Goal: Information Seeking & Learning: Learn about a topic

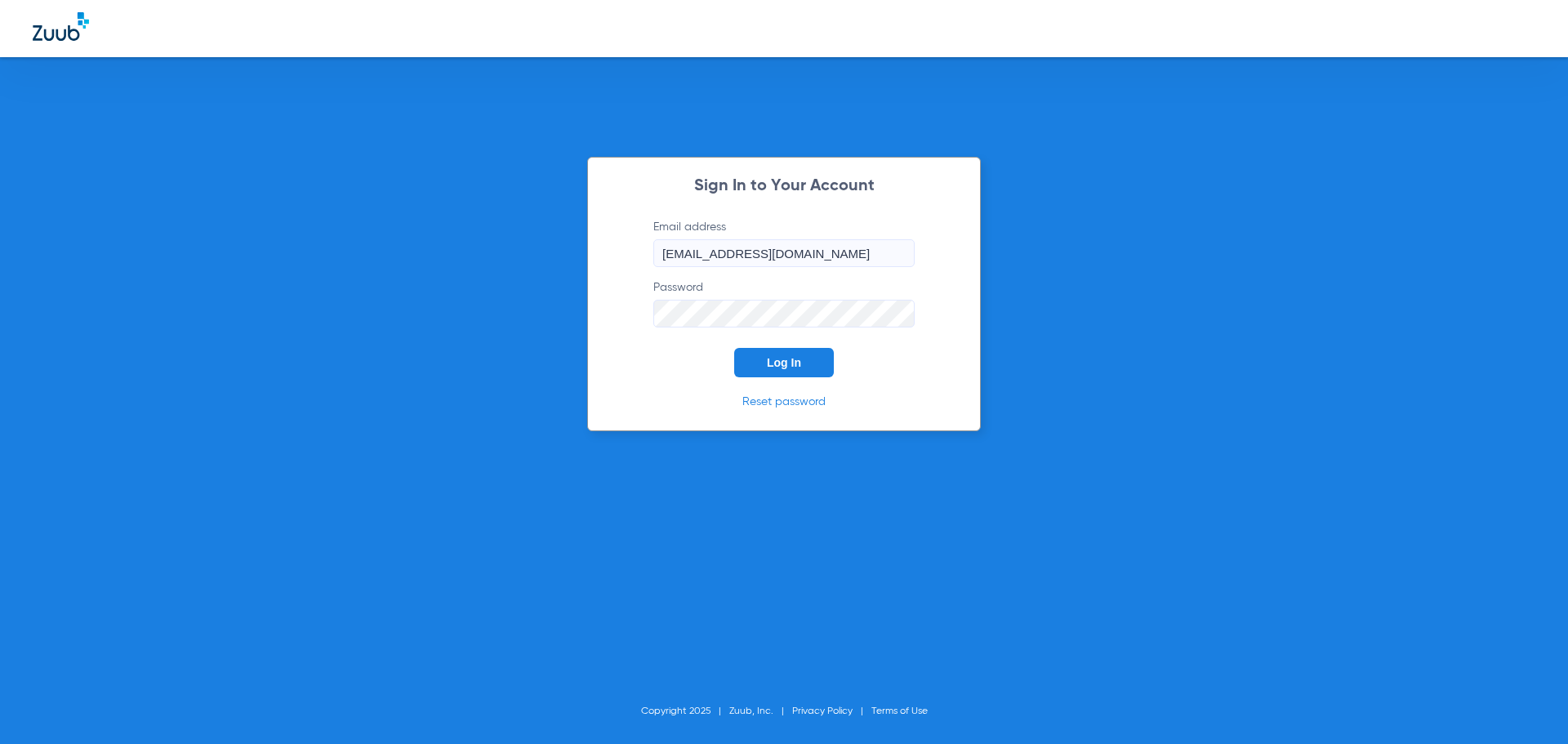
click at [784, 370] on button "Log In" at bounding box center [784, 362] width 100 height 29
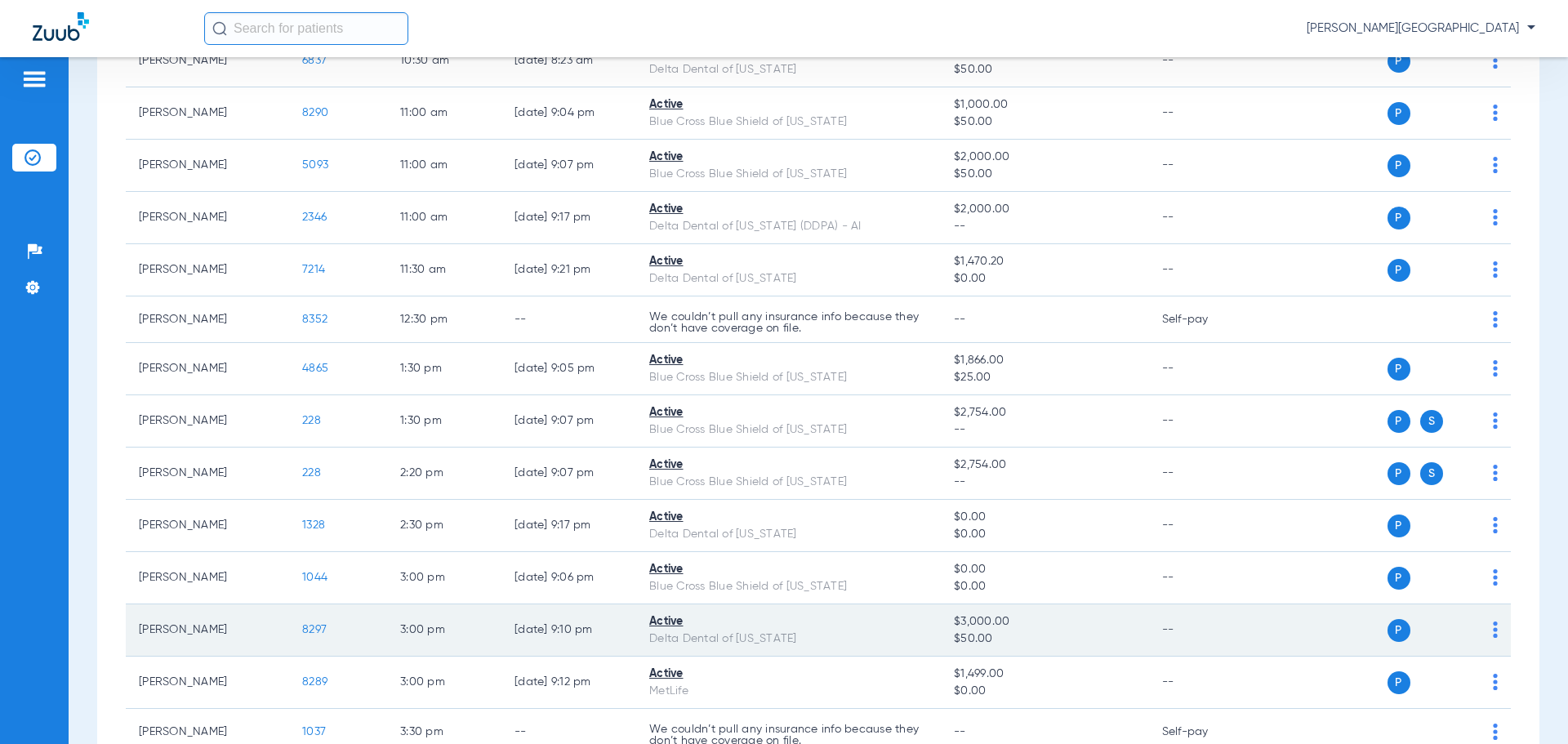
scroll to position [940, 0]
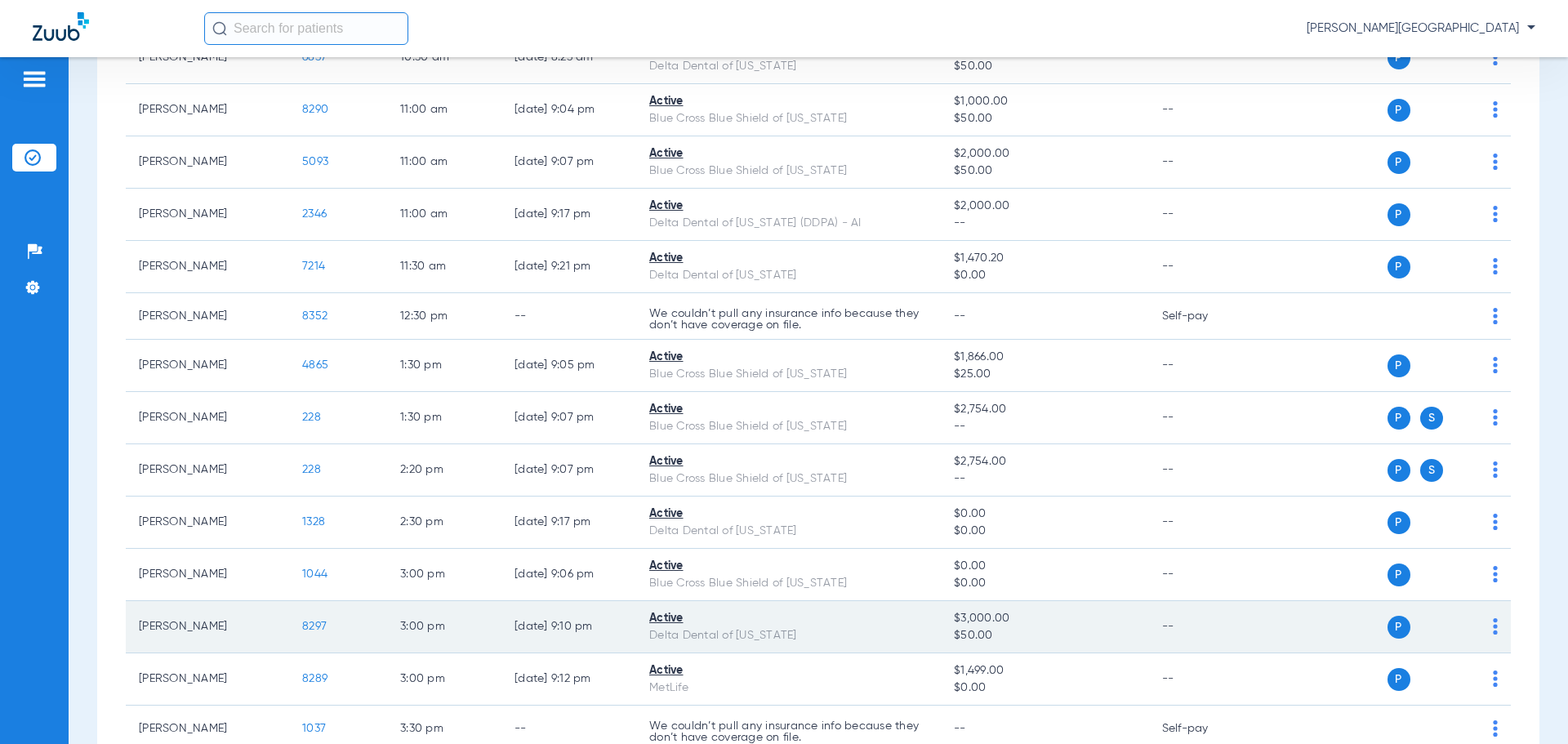
click at [313, 626] on span "8297" at bounding box center [314, 626] width 25 height 12
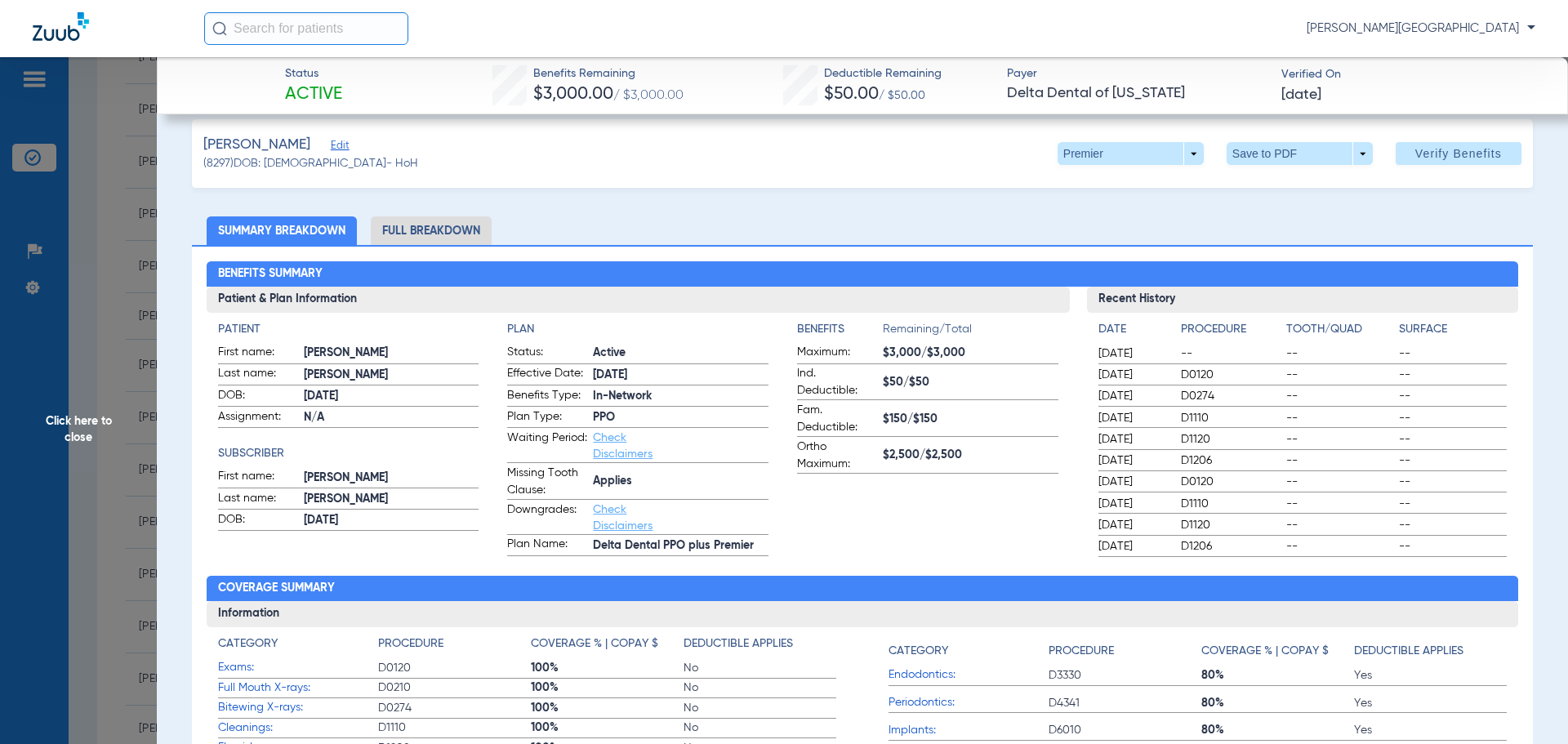
scroll to position [0, 0]
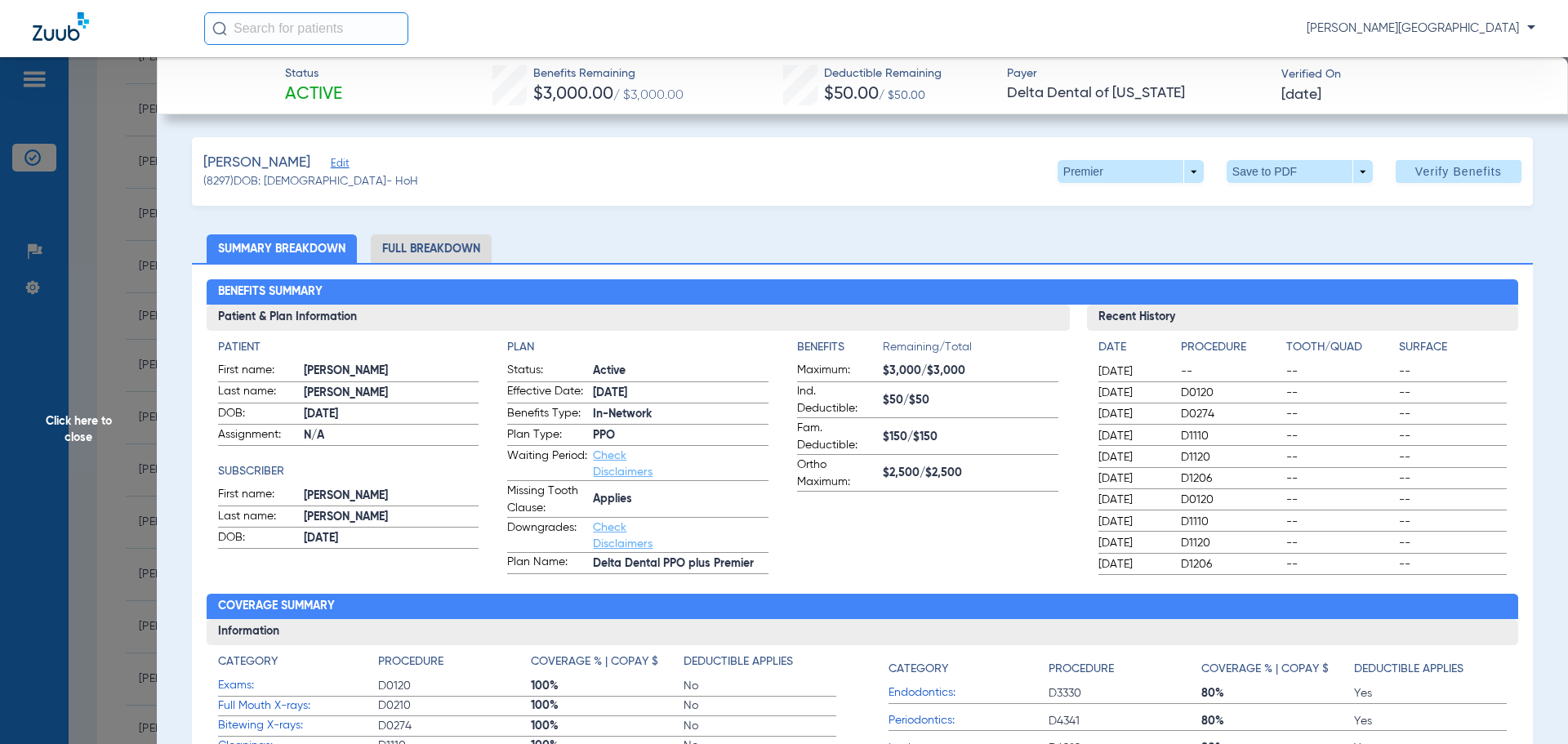
click at [464, 243] on li "Full Breakdown" at bounding box center [431, 248] width 121 height 28
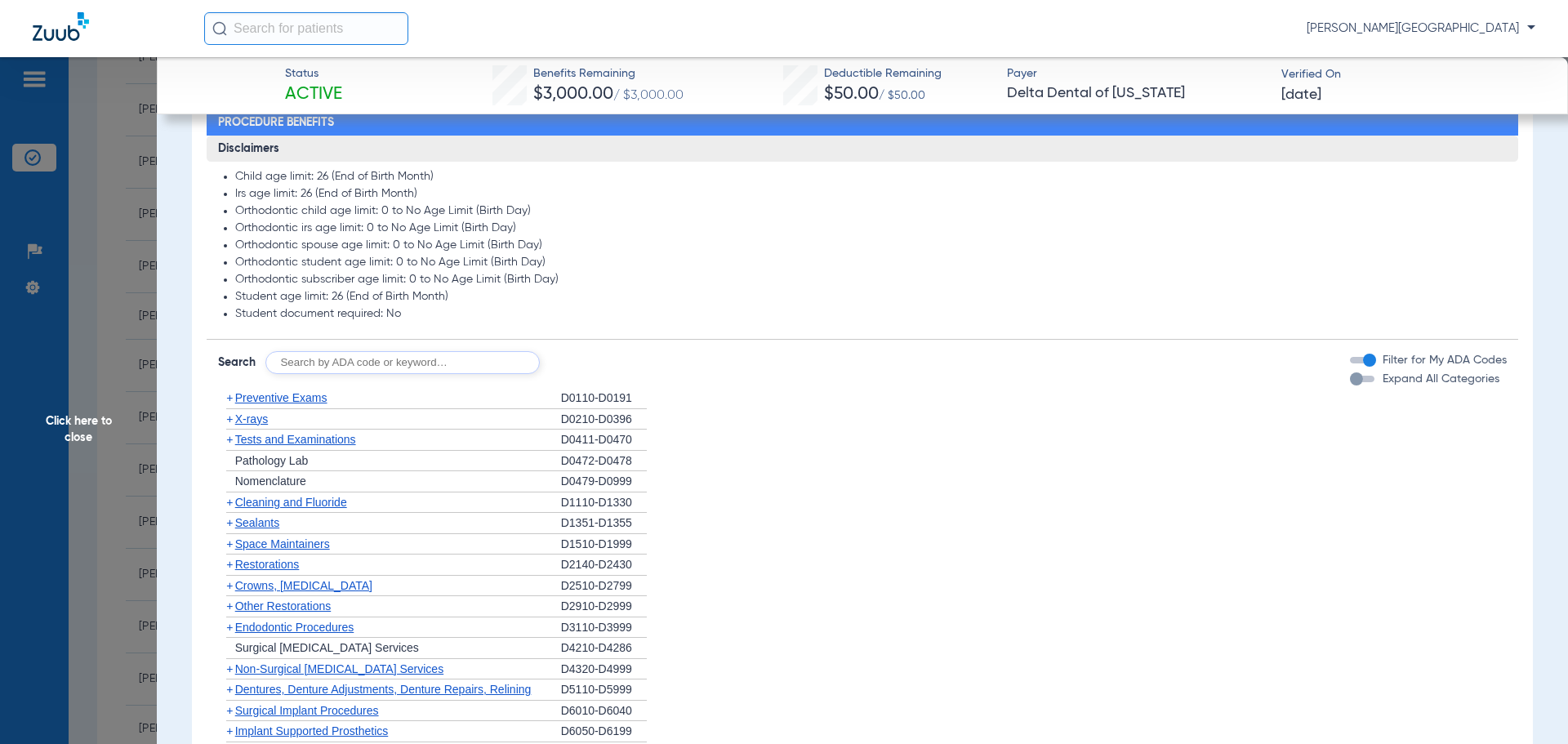
scroll to position [1168, 0]
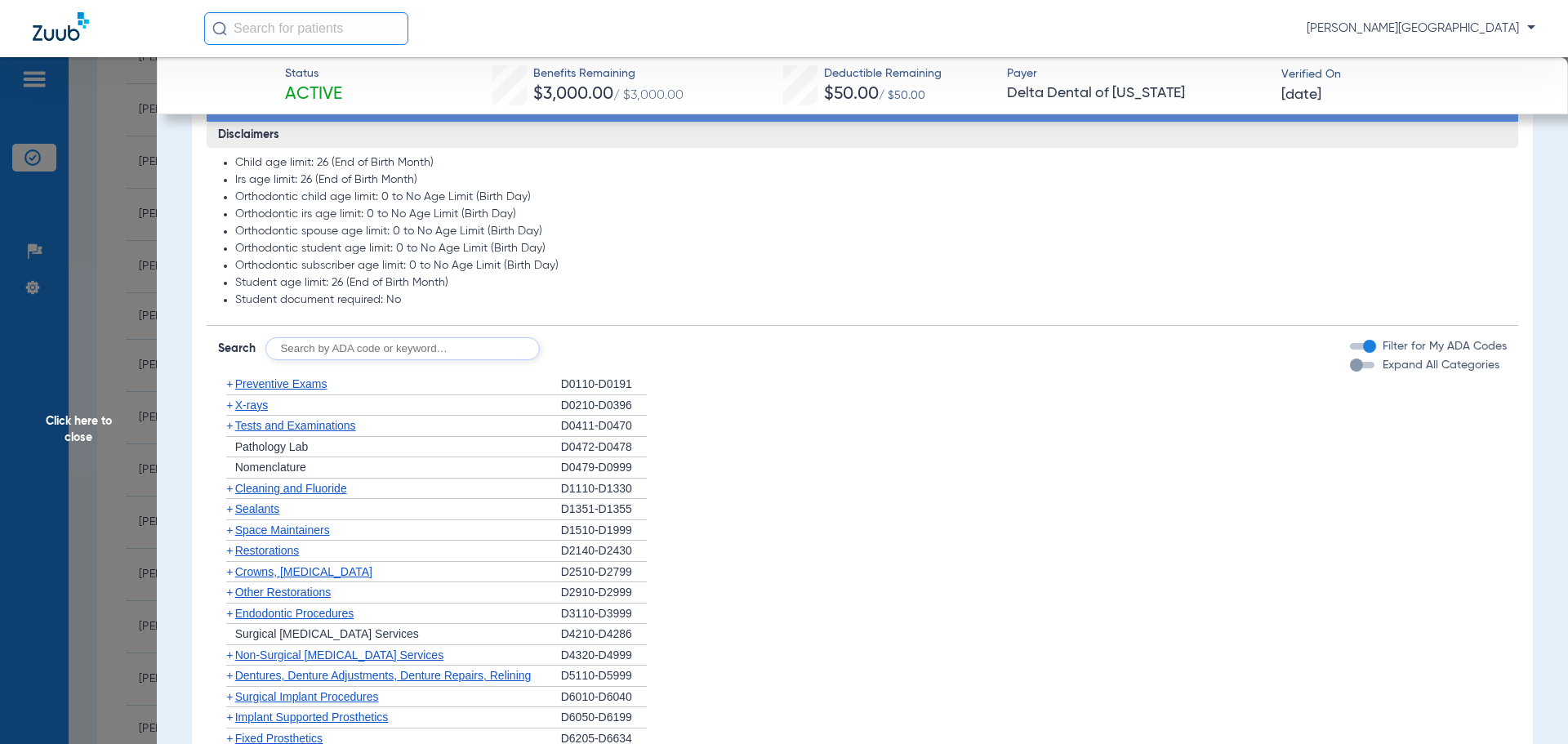
click at [242, 509] on span "Sealants" at bounding box center [258, 508] width 44 height 13
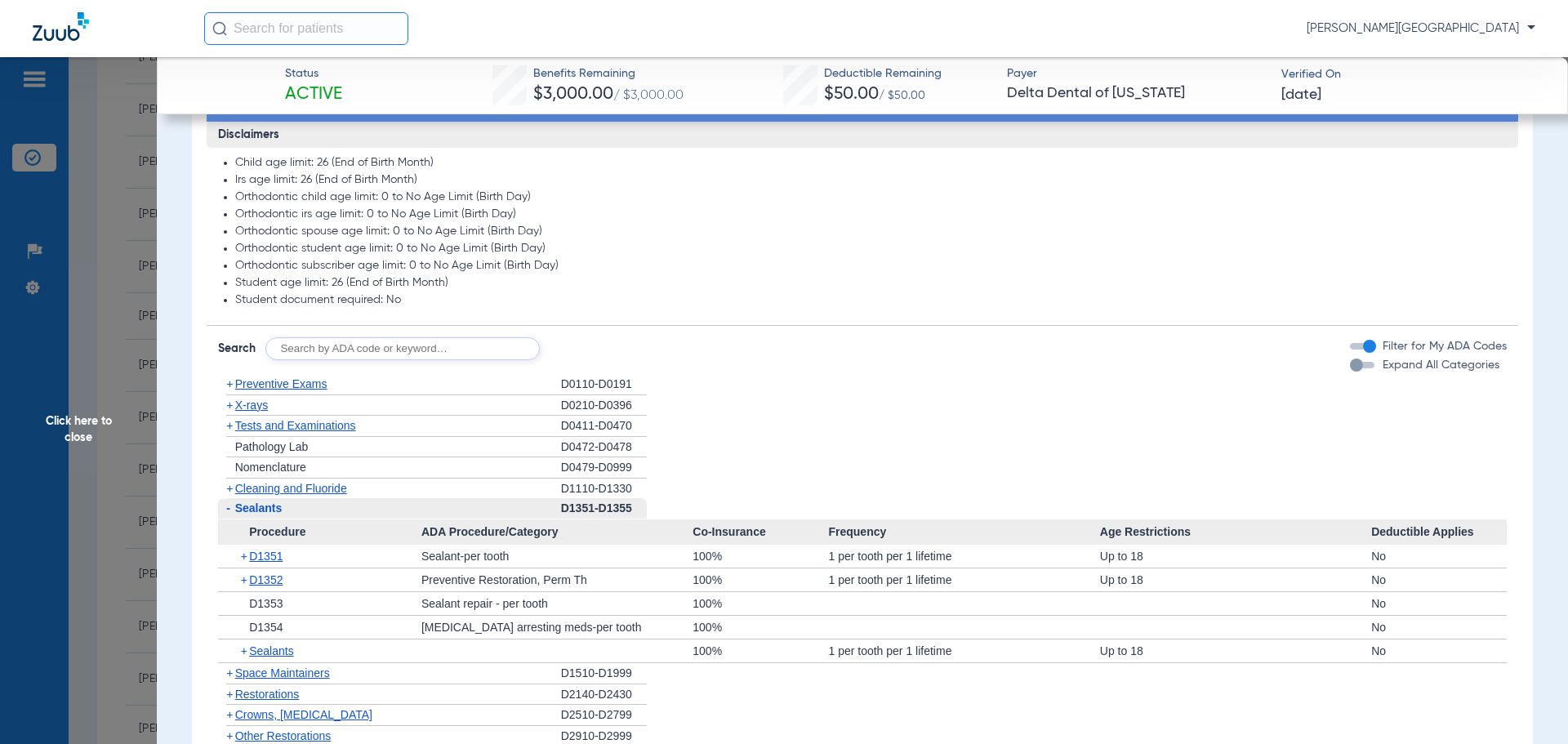
click at [245, 558] on span "+" at bounding box center [246, 556] width 9 height 23
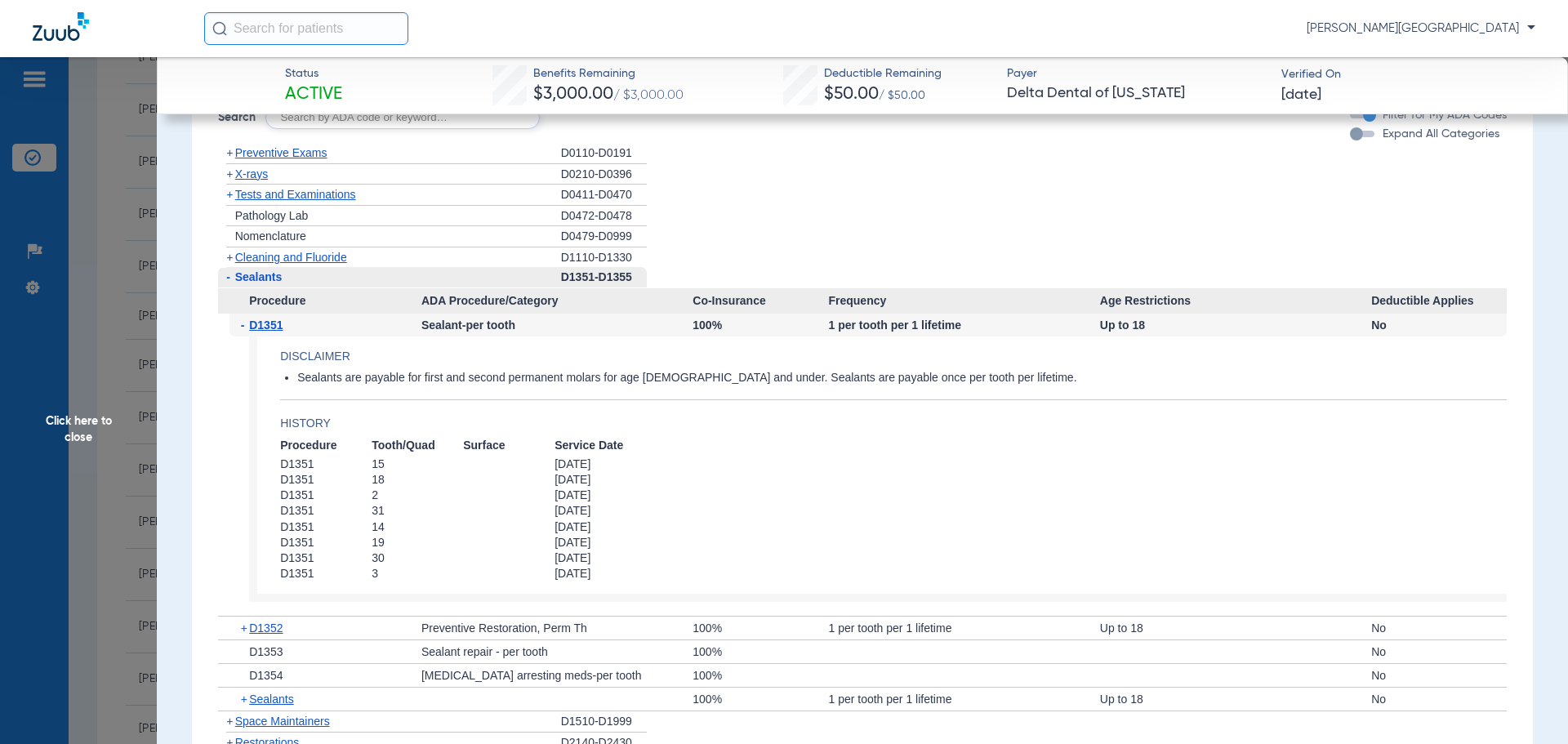
scroll to position [1184, 0]
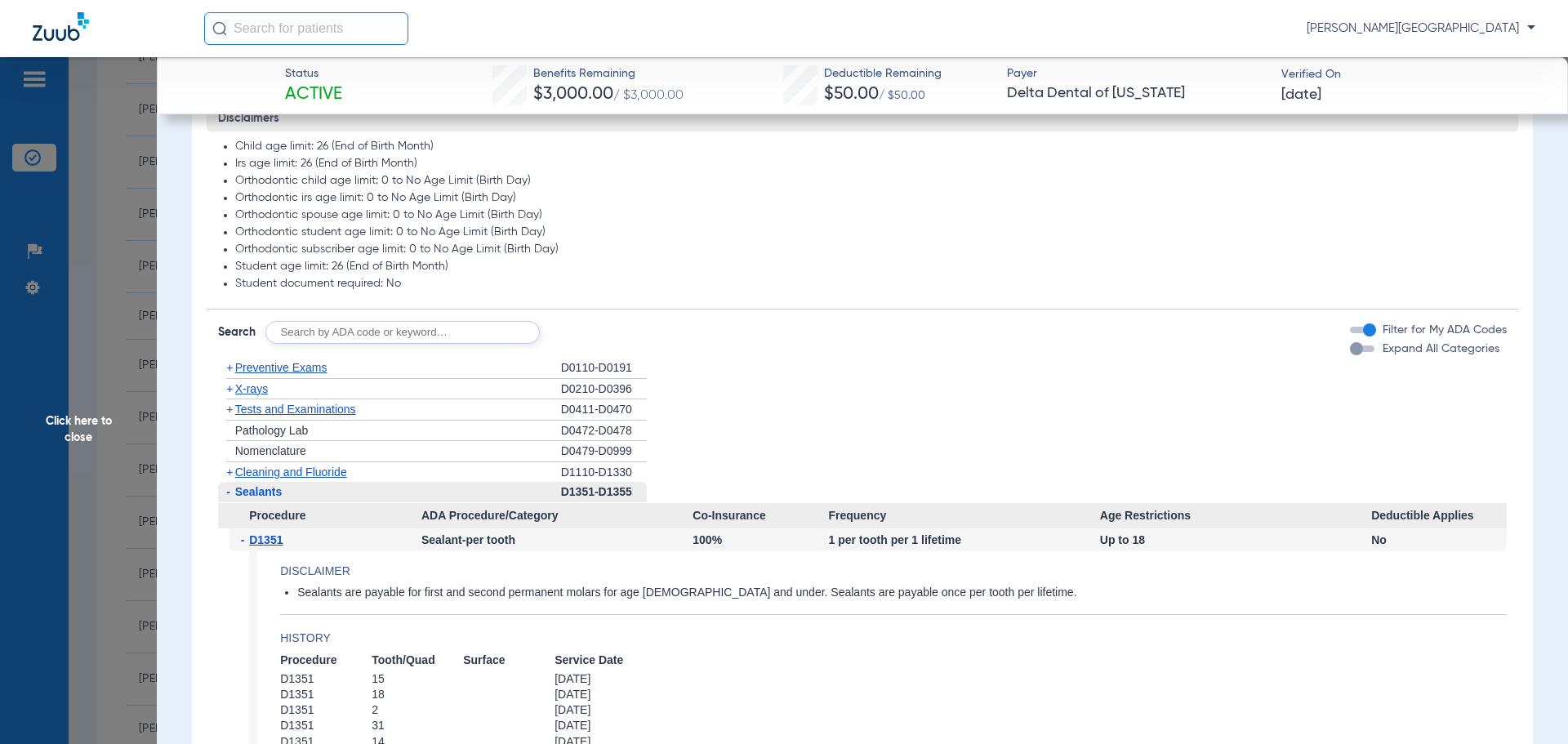
click at [339, 326] on input "text" at bounding box center [403, 332] width 275 height 23
type input "D2991"
click at [590, 331] on button "Search" at bounding box center [601, 332] width 65 height 23
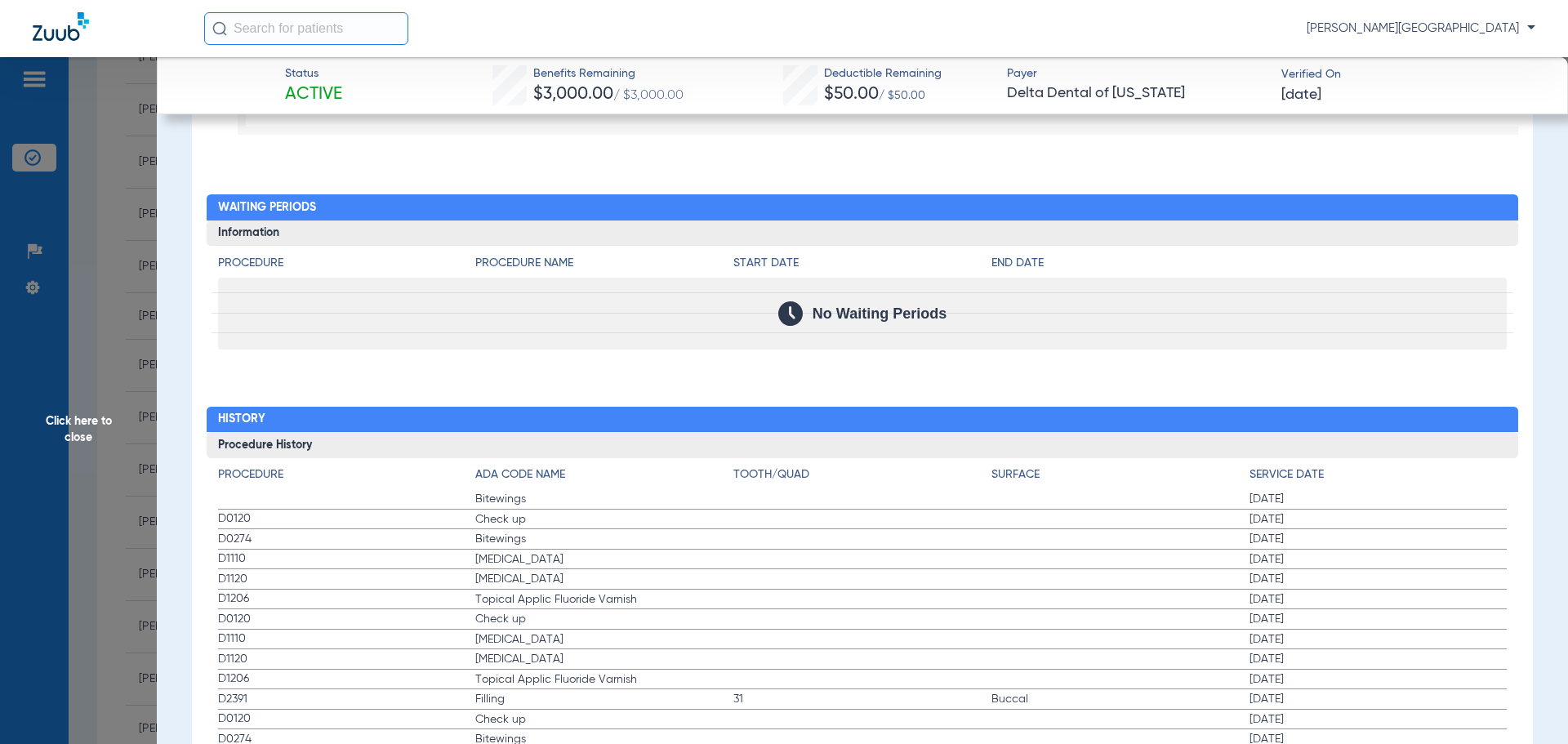
scroll to position [1218, 0]
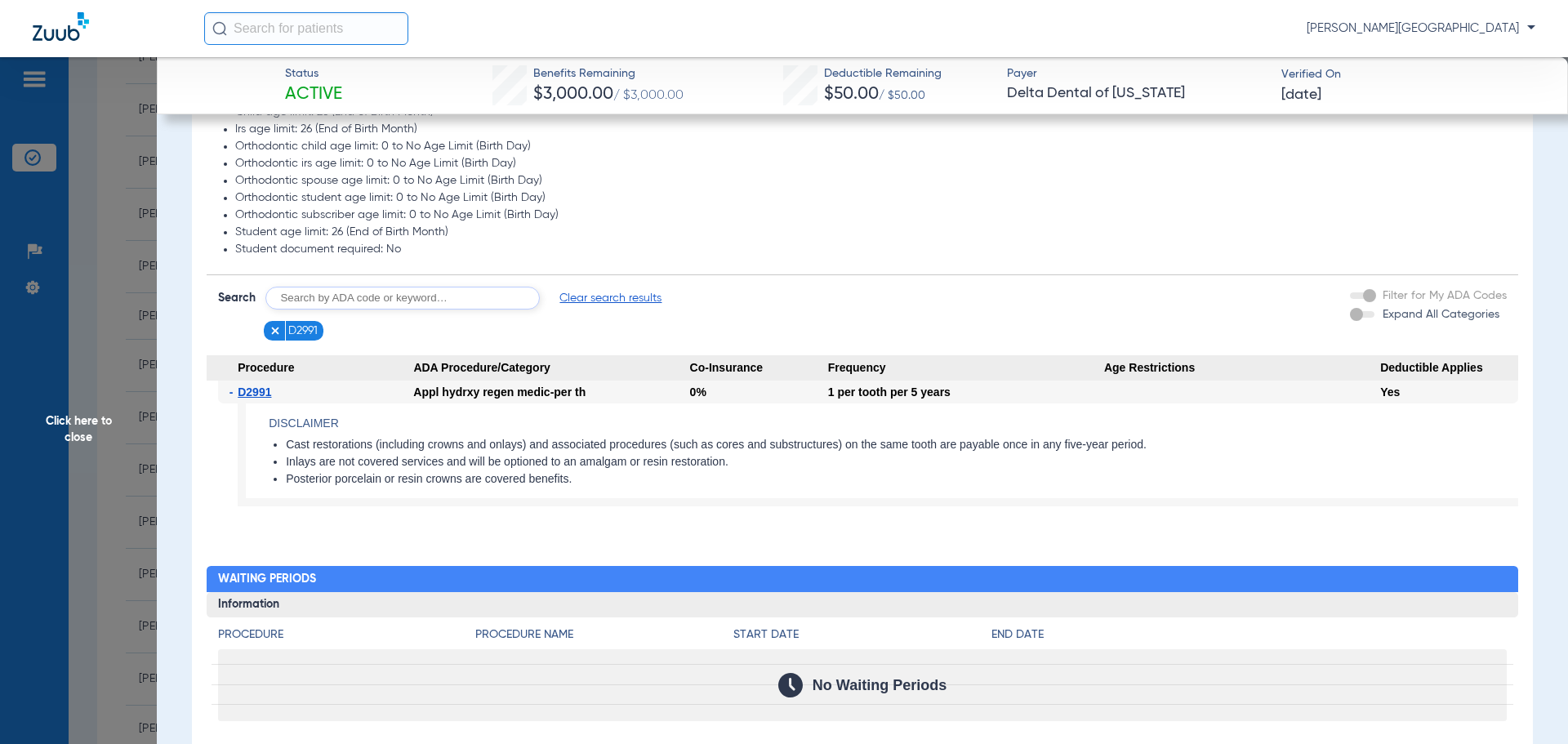
click at [314, 300] on input "text" at bounding box center [403, 297] width 275 height 23
type input "D2391"
click button "Search" at bounding box center [601, 297] width 65 height 23
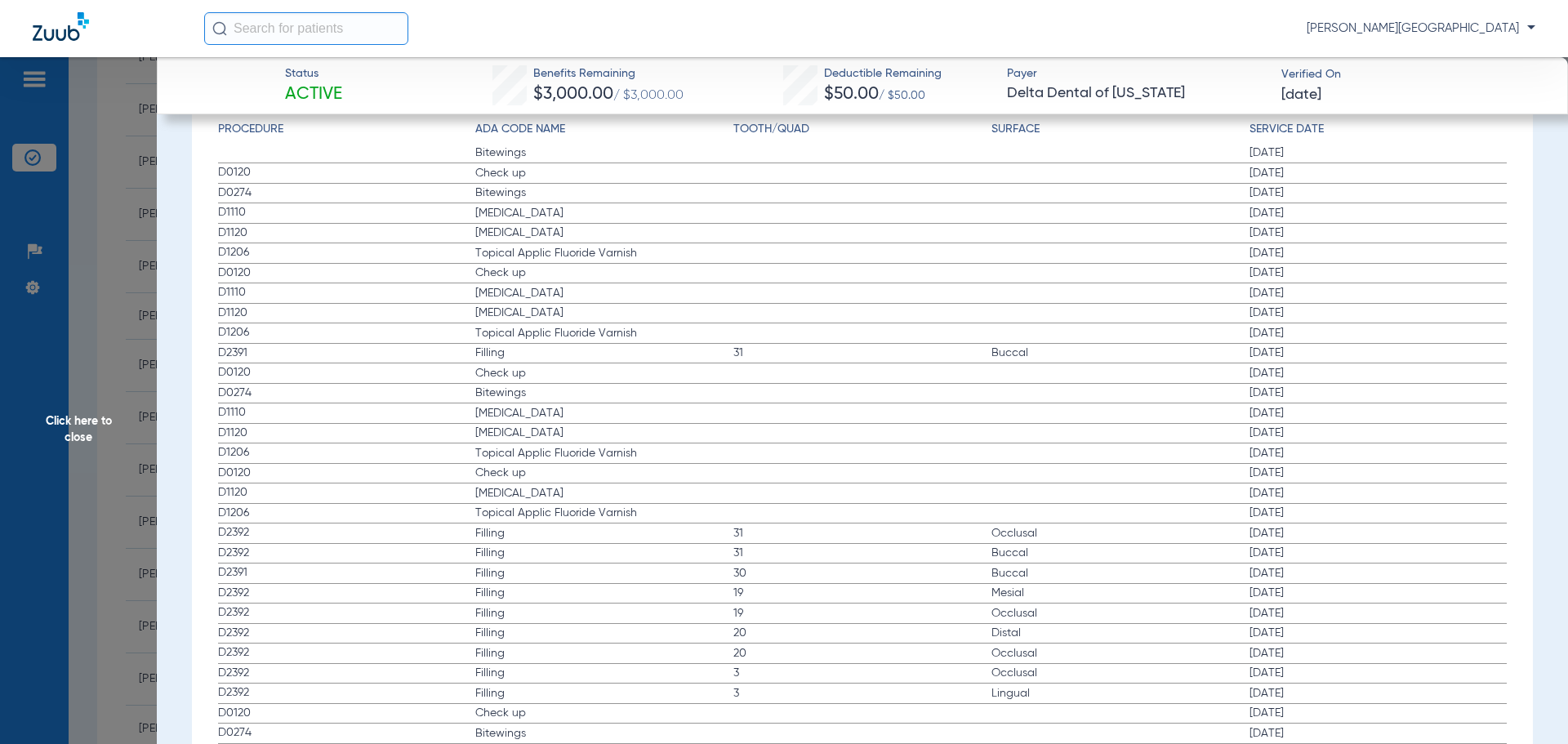
scroll to position [2211, 0]
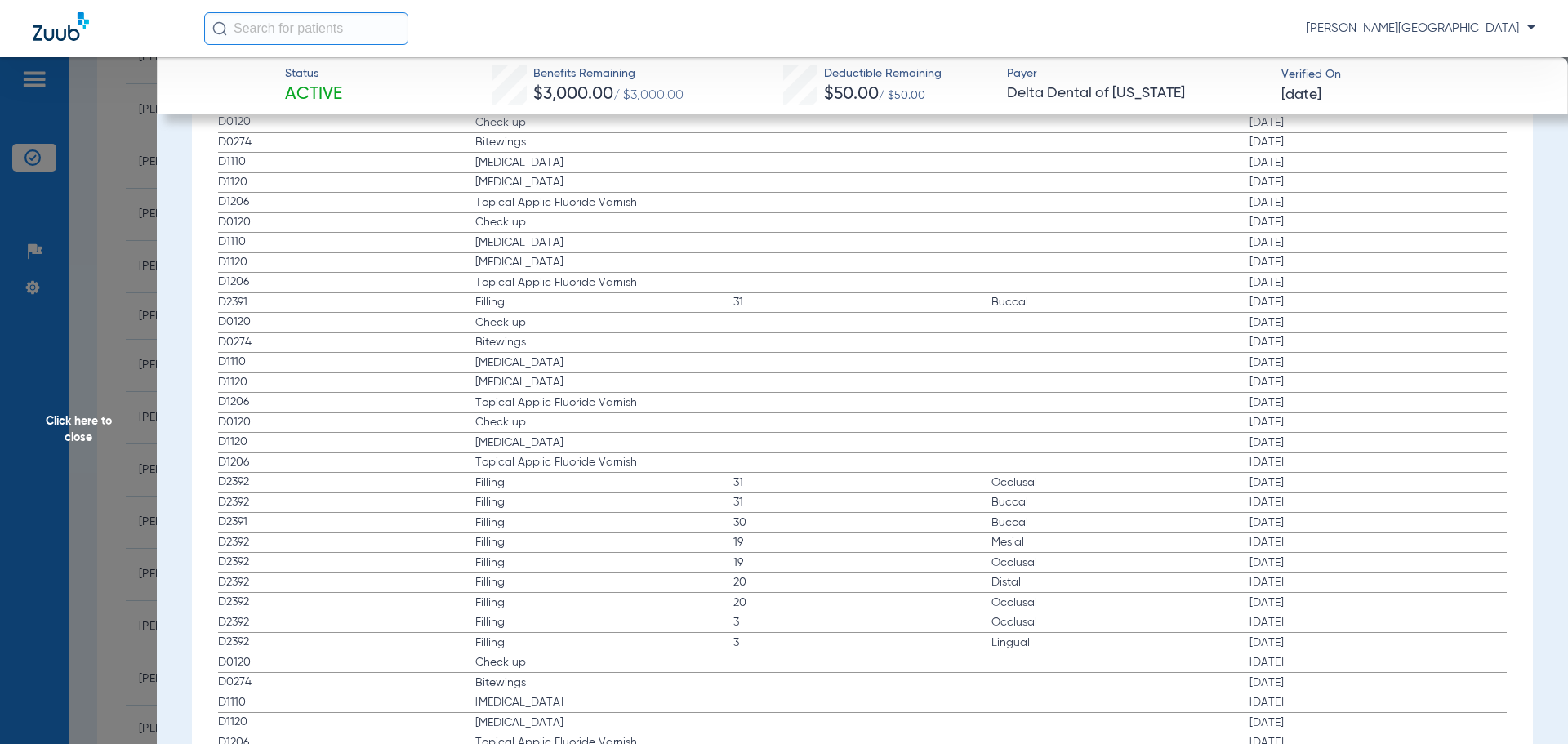
click at [691, 28] on div "[PERSON_NAME][GEOGRAPHIC_DATA]" at bounding box center [869, 28] width 1331 height 33
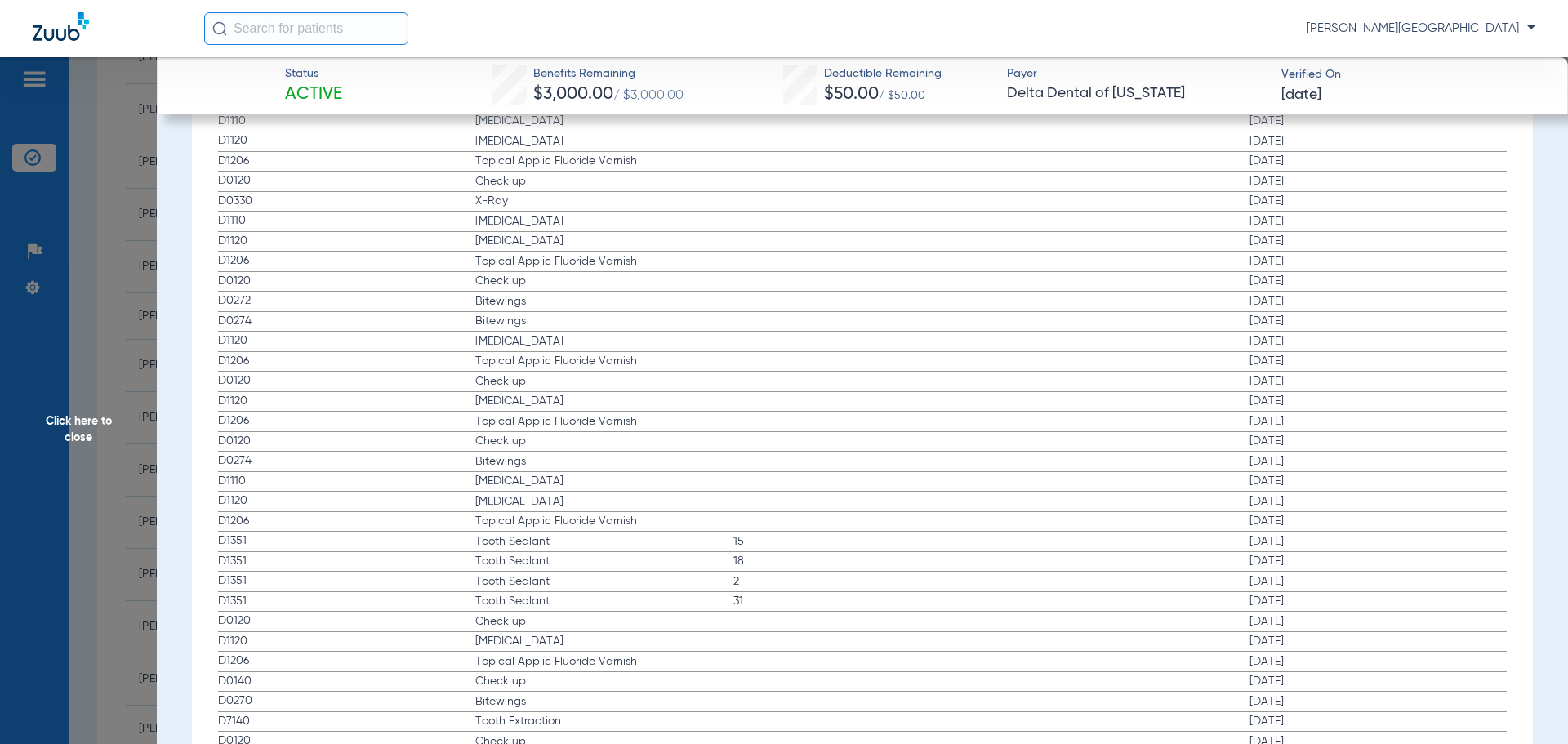
scroll to position [2871, 0]
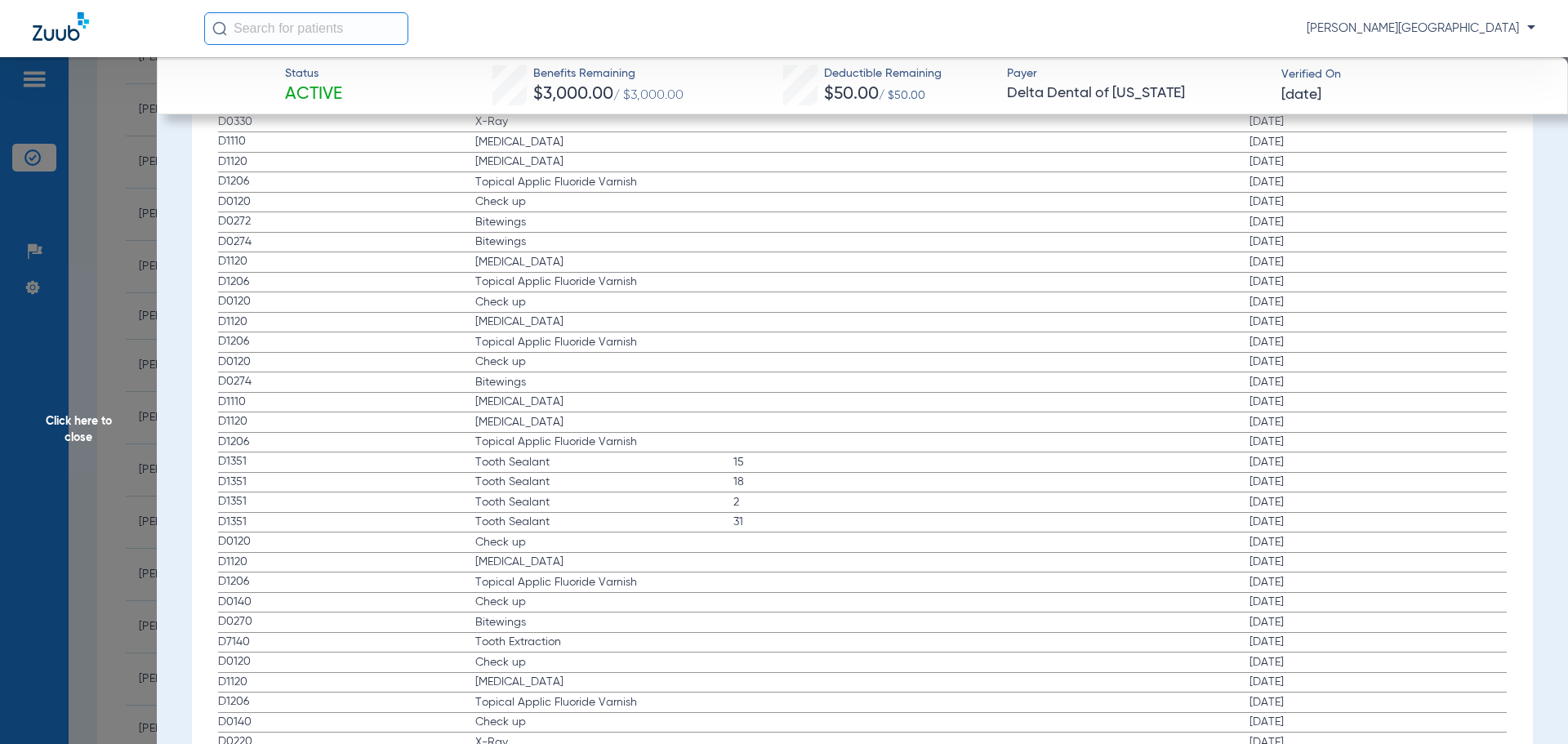
click at [35, 331] on span "Click here to close" at bounding box center [78, 429] width 157 height 744
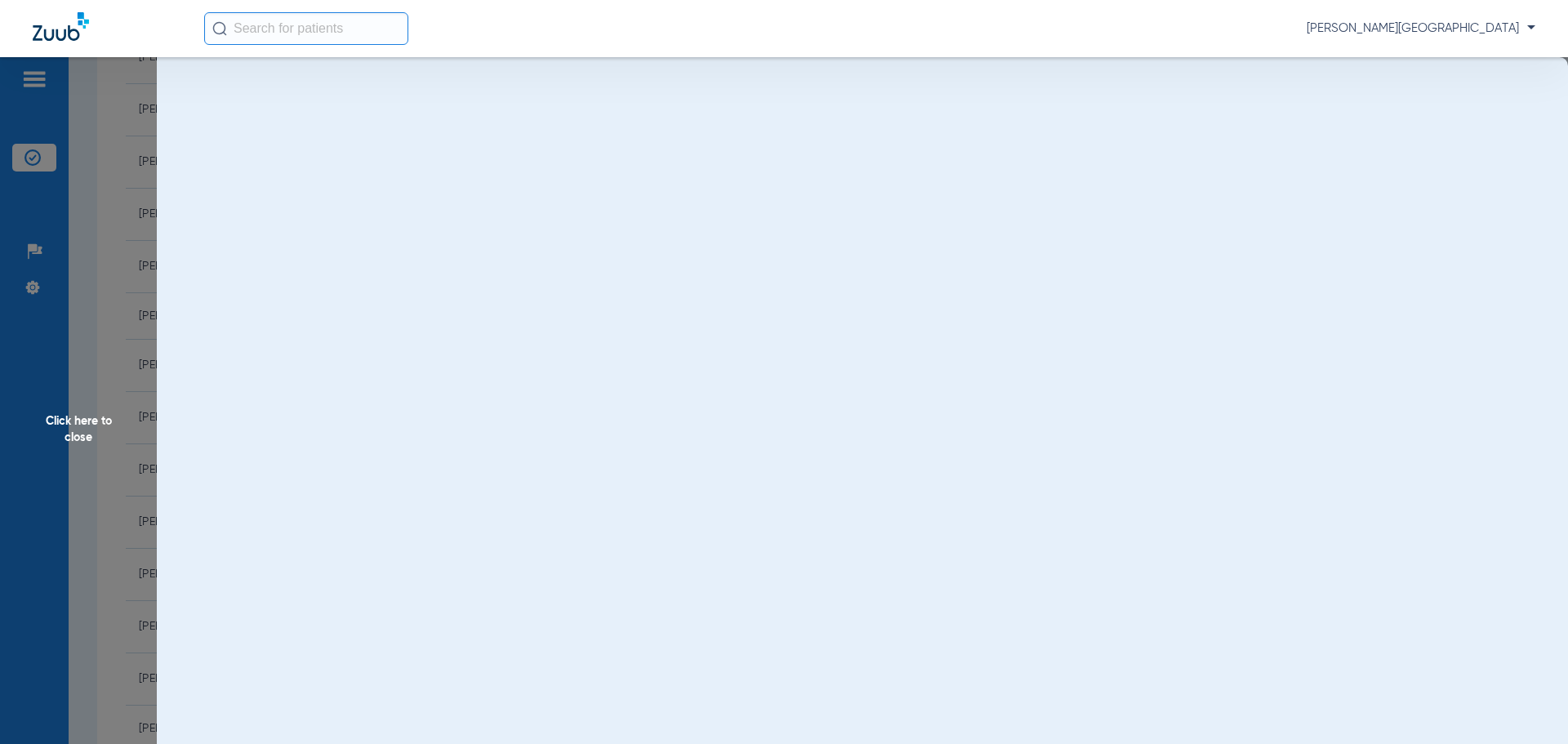
scroll to position [0, 0]
